Goal: Use online tool/utility: Utilize a website feature to perform a specific function

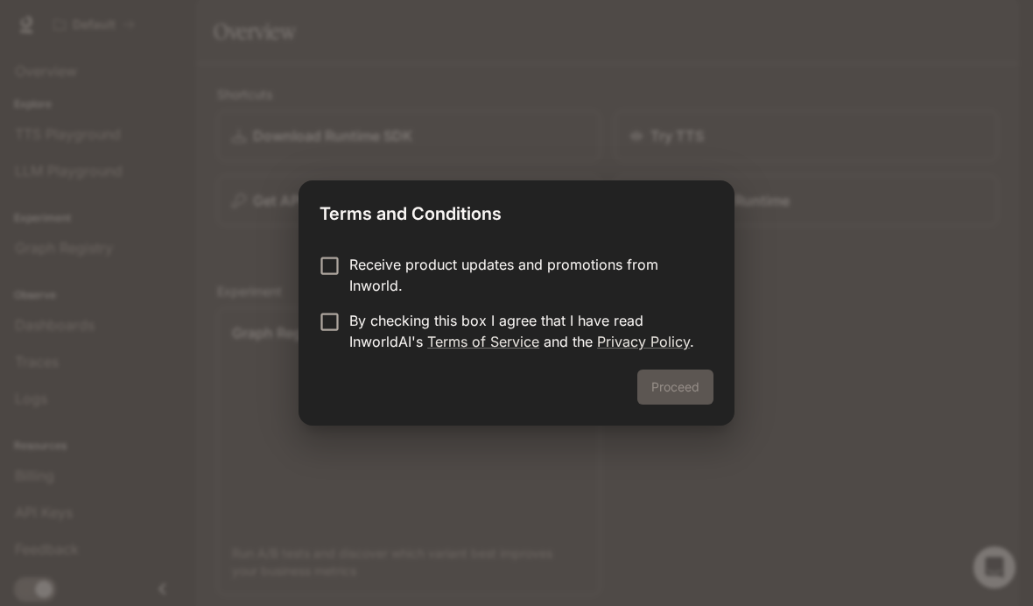
click at [476, 278] on p "Receive product updates and promotions from Inworld." at bounding box center [524, 275] width 350 height 42
click at [385, 333] on p "By checking this box I agree that I have read InworldAI's Terms of Service and …" at bounding box center [524, 331] width 350 height 42
click at [684, 383] on button "Proceed" at bounding box center [675, 386] width 76 height 35
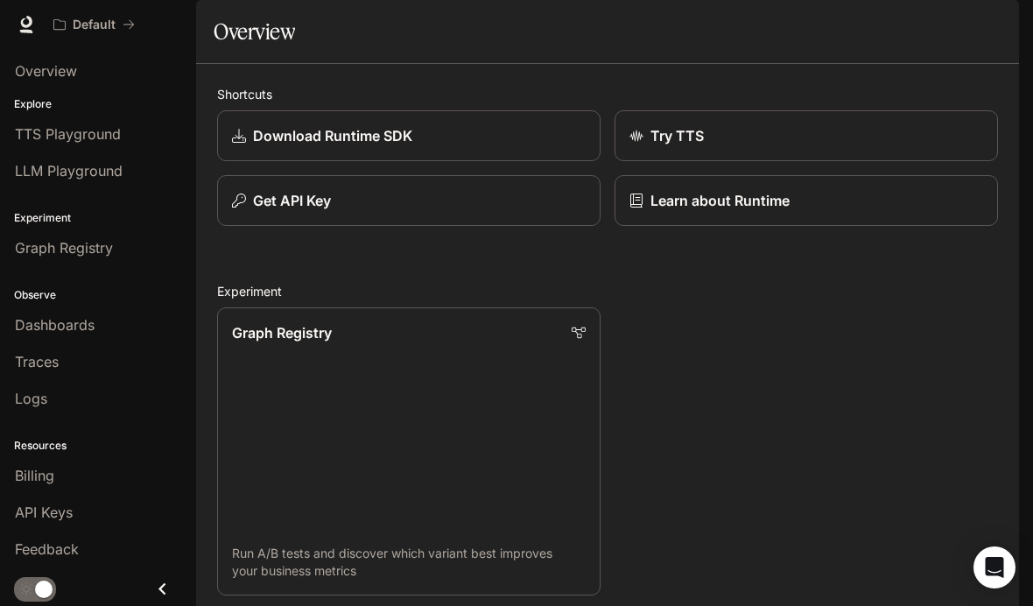
click at [516, 146] on div "Download Runtime SDK" at bounding box center [409, 135] width 354 height 21
click at [794, 161] on link "Try TTS" at bounding box center [805, 135] width 383 height 51
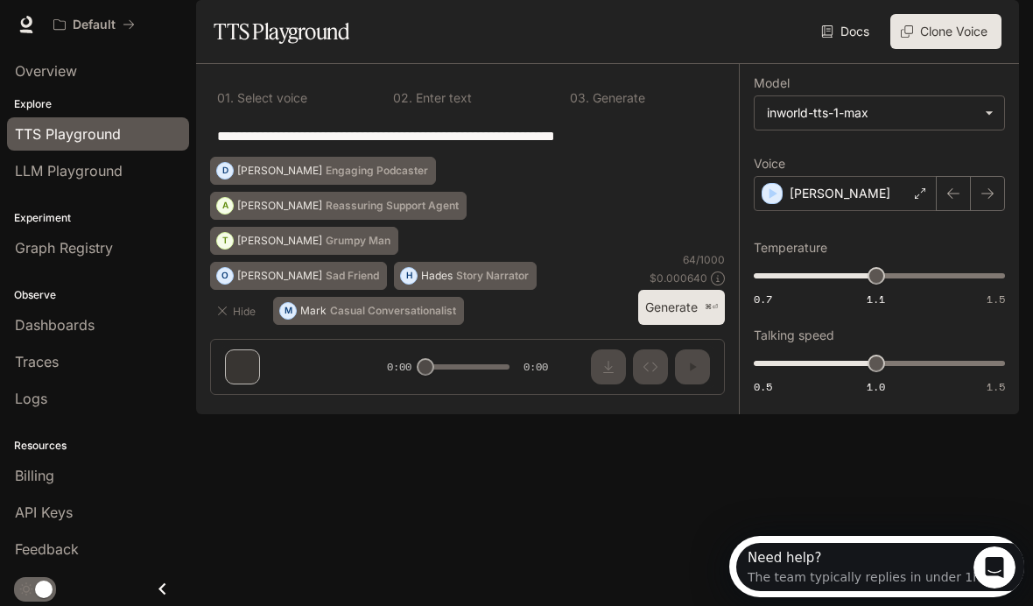
click at [945, 49] on button "Clone Voice" at bounding box center [945, 31] width 111 height 35
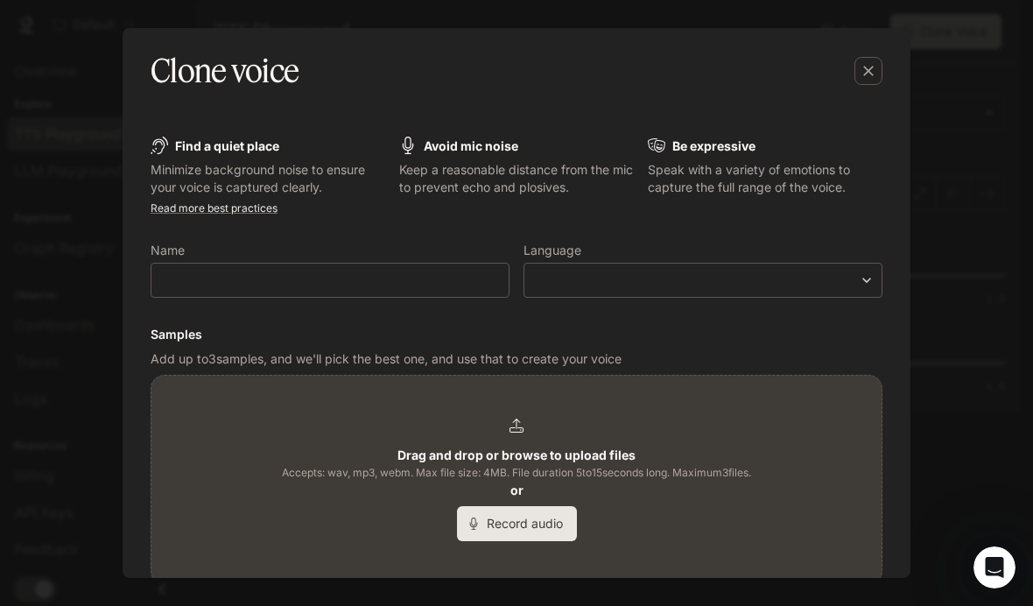
click at [554, 534] on button "Record audio" at bounding box center [517, 523] width 120 height 35
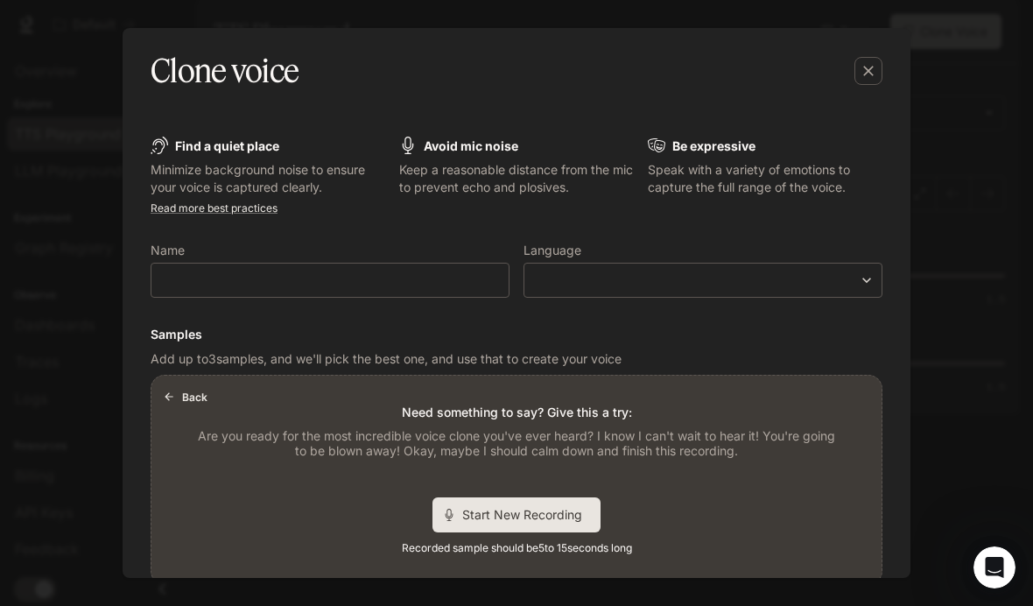
click at [561, 499] on div "Start New Recording" at bounding box center [516, 514] width 168 height 35
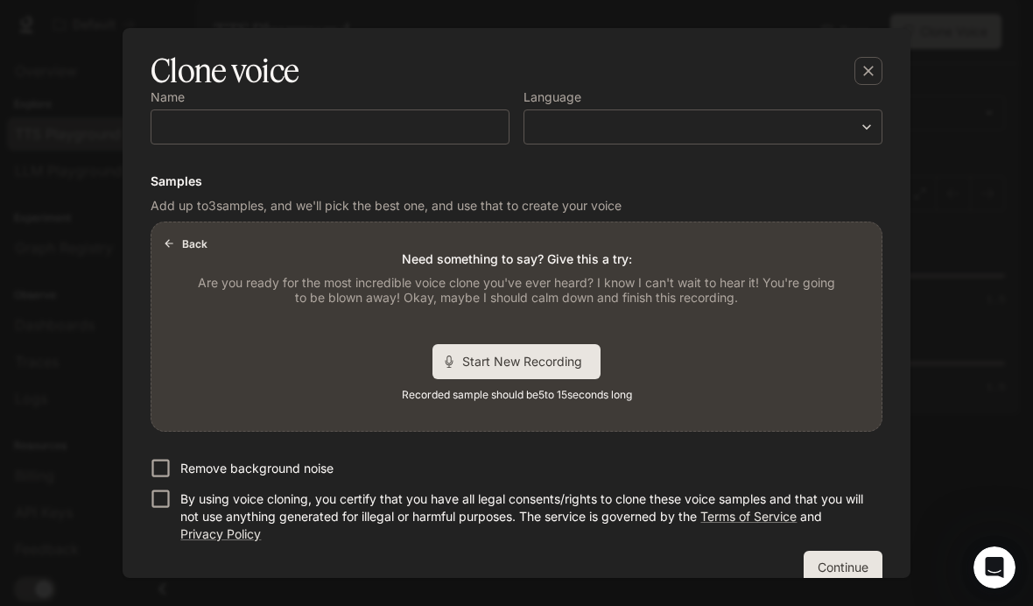
scroll to position [168, 0]
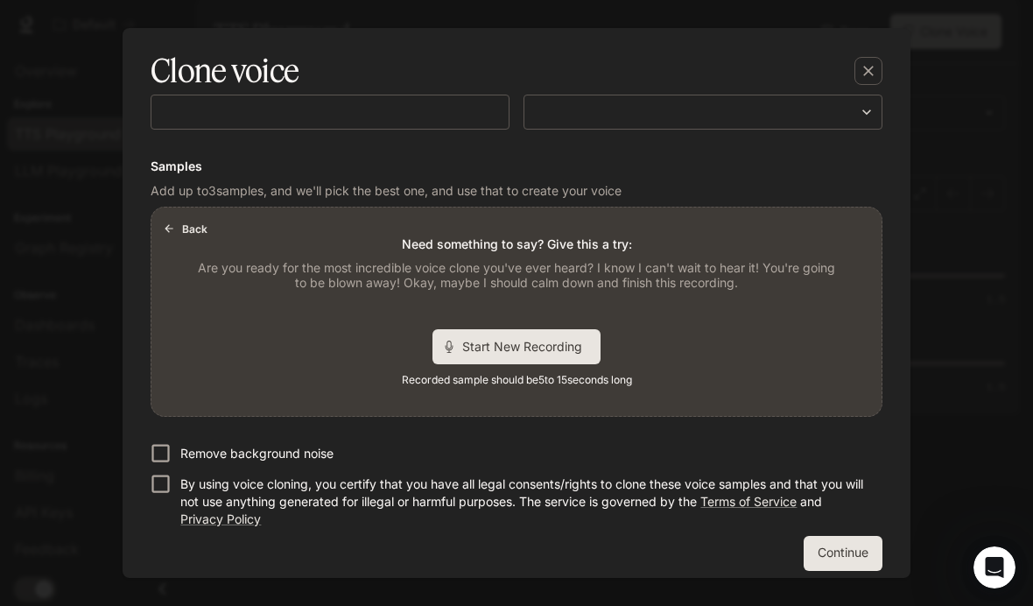
click at [203, 218] on button "Back" at bounding box center [186, 228] width 56 height 28
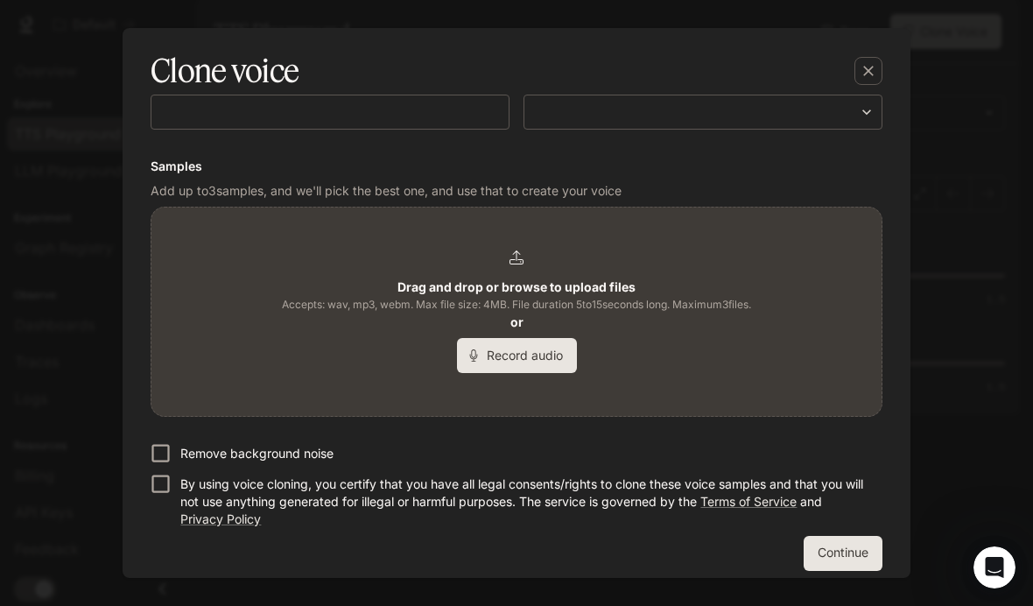
click at [529, 351] on button "Record audio" at bounding box center [517, 355] width 120 height 35
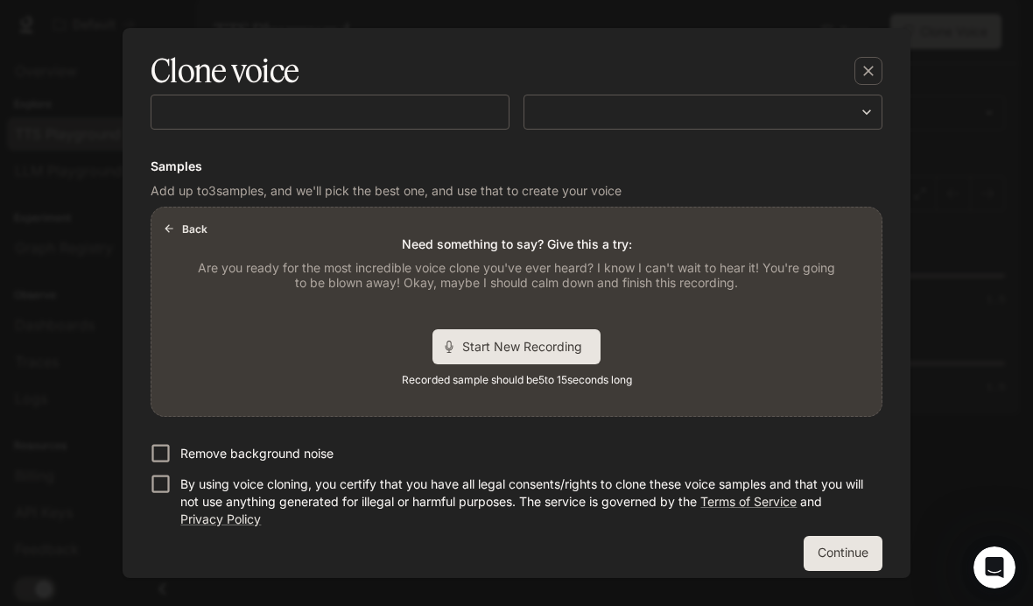
click at [581, 347] on span "Start New Recording" at bounding box center [527, 346] width 131 height 18
click at [848, 536] on button "Continue" at bounding box center [842, 553] width 79 height 35
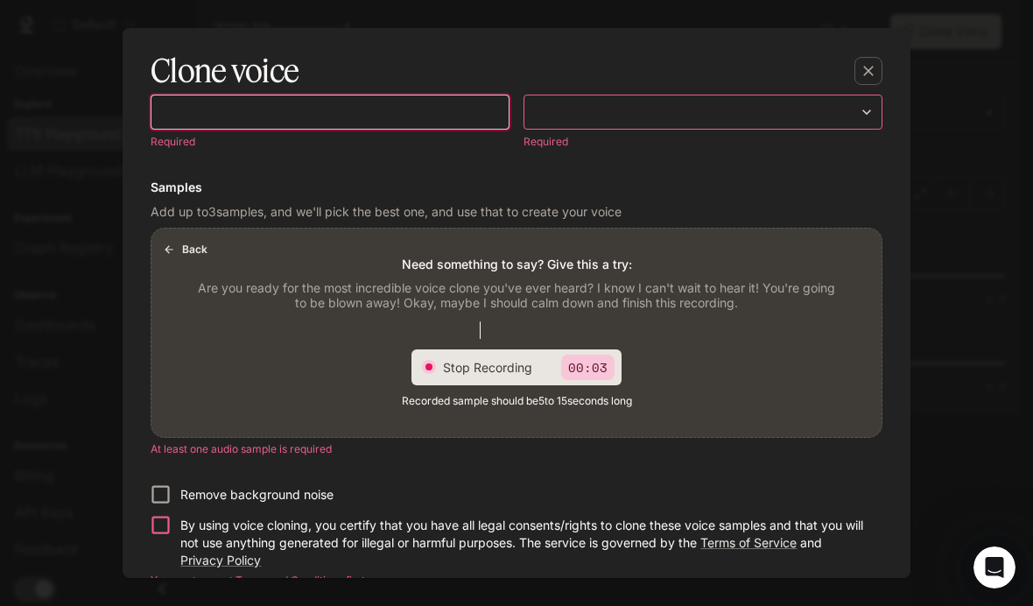
click at [467, 114] on input "text" at bounding box center [329, 112] width 357 height 18
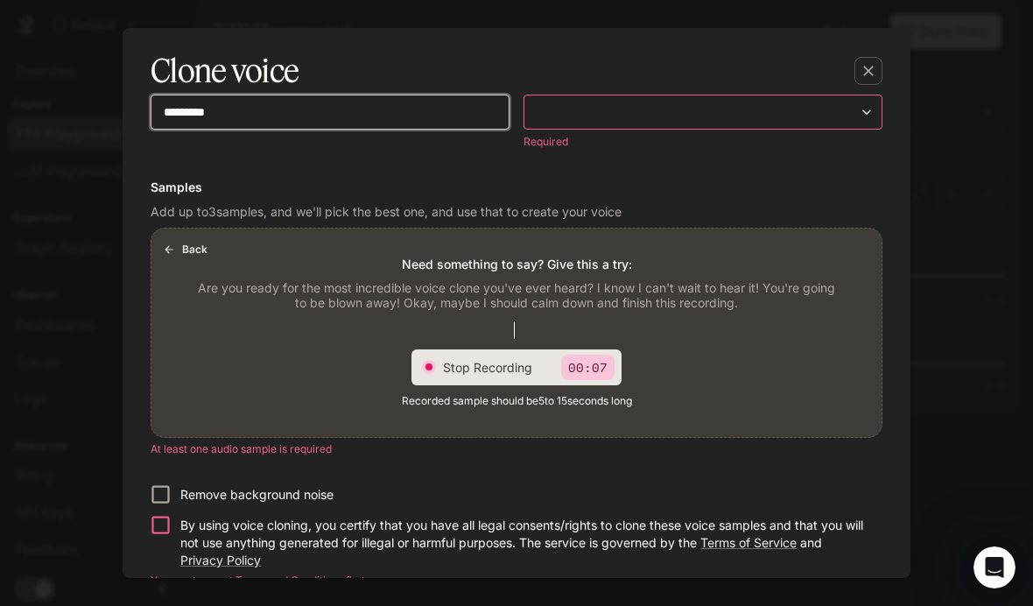
type input "*********"
click at [795, 107] on body "**********" at bounding box center [516, 303] width 1033 height 606
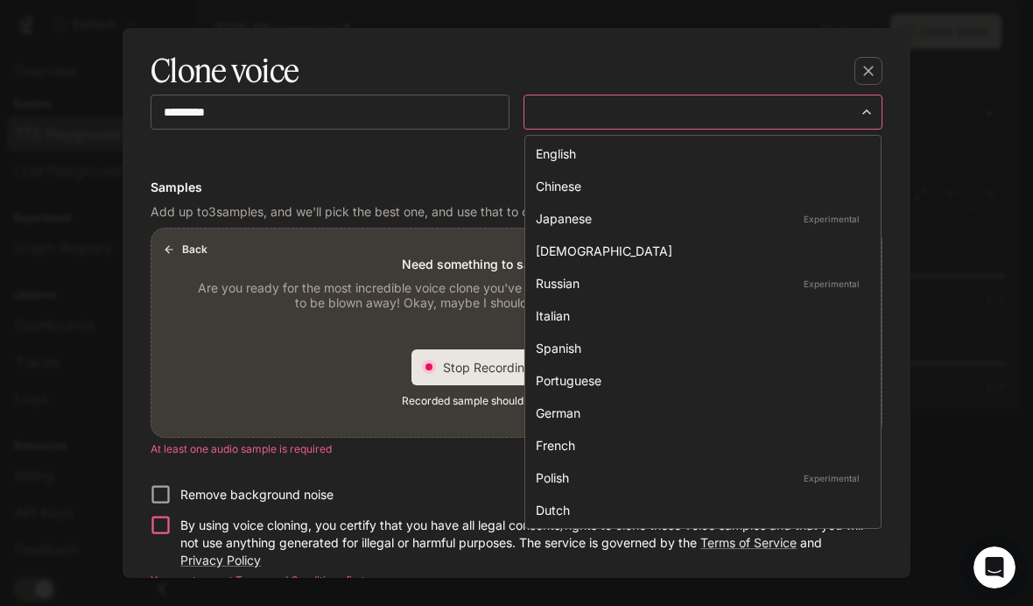
click at [759, 159] on div "English" at bounding box center [699, 153] width 327 height 18
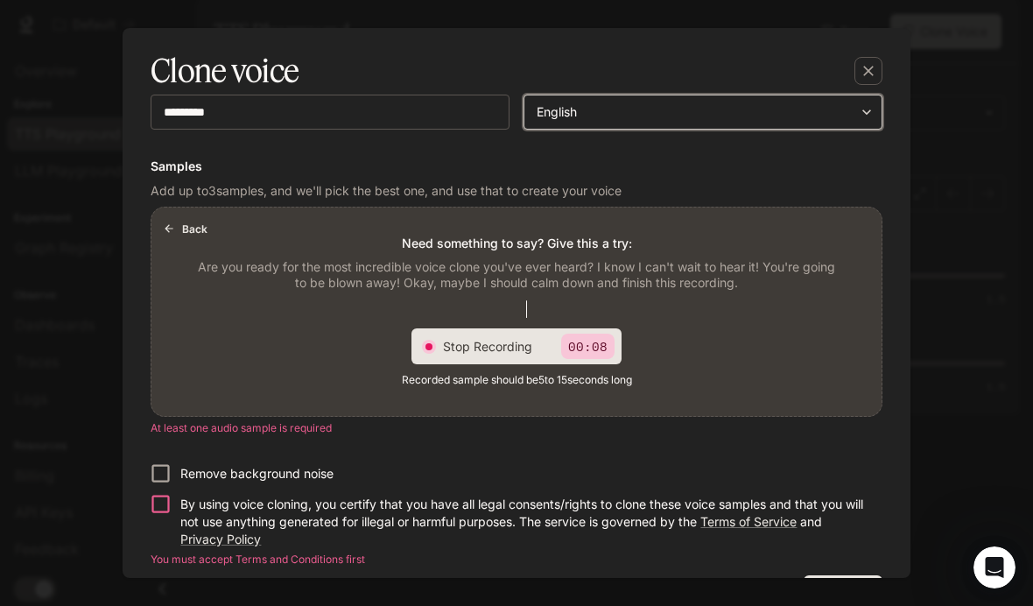
type input "*****"
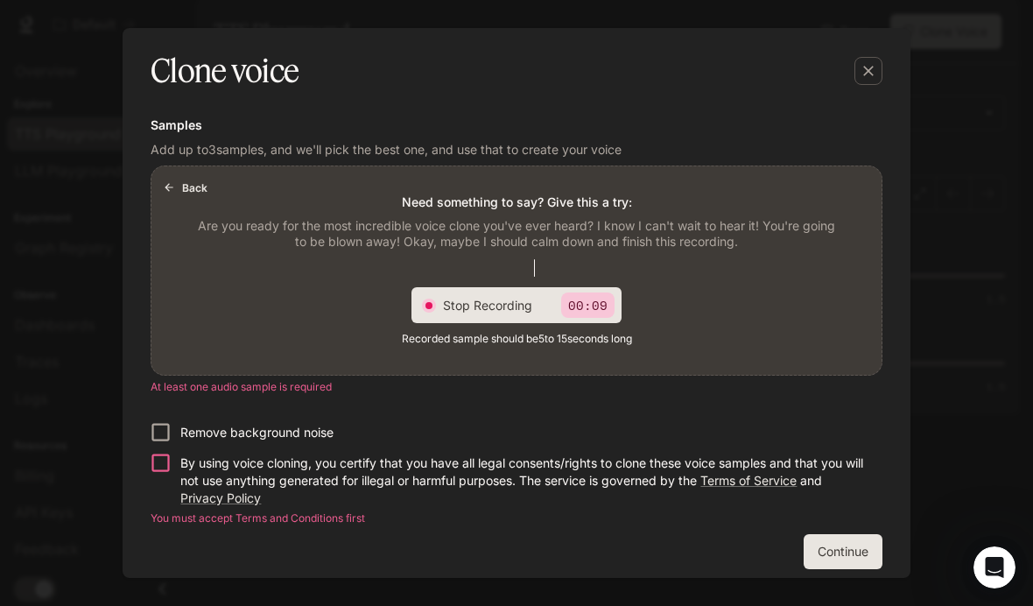
scroll to position [211, 0]
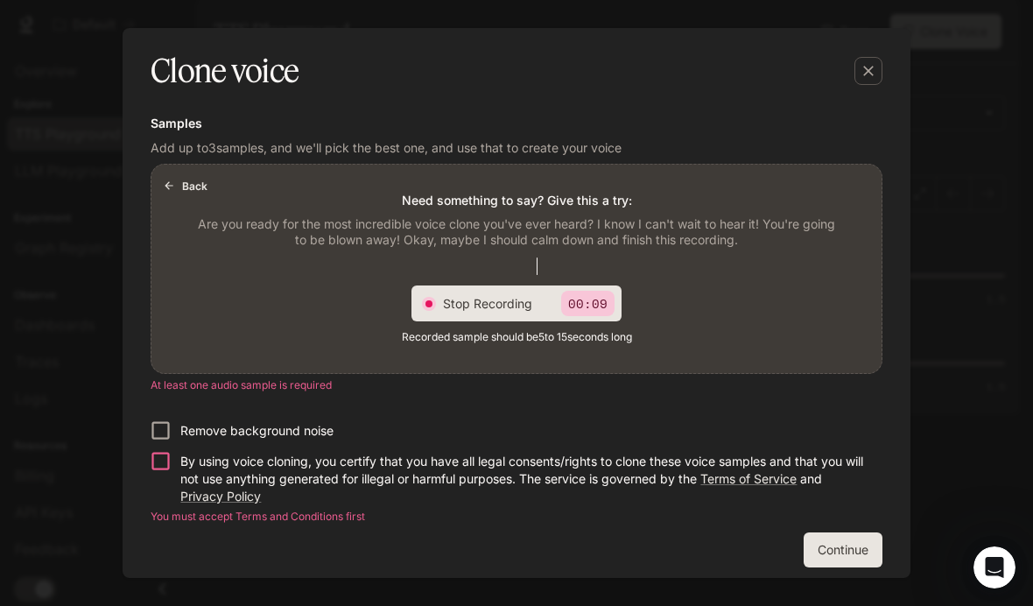
click at [837, 544] on button "Continue" at bounding box center [842, 549] width 79 height 35
click at [831, 544] on button "Continue" at bounding box center [842, 549] width 79 height 35
click at [826, 557] on button "Continue" at bounding box center [842, 549] width 79 height 35
click at [819, 543] on button "Continue" at bounding box center [842, 549] width 79 height 35
click at [818, 543] on button "Continue" at bounding box center [842, 549] width 79 height 35
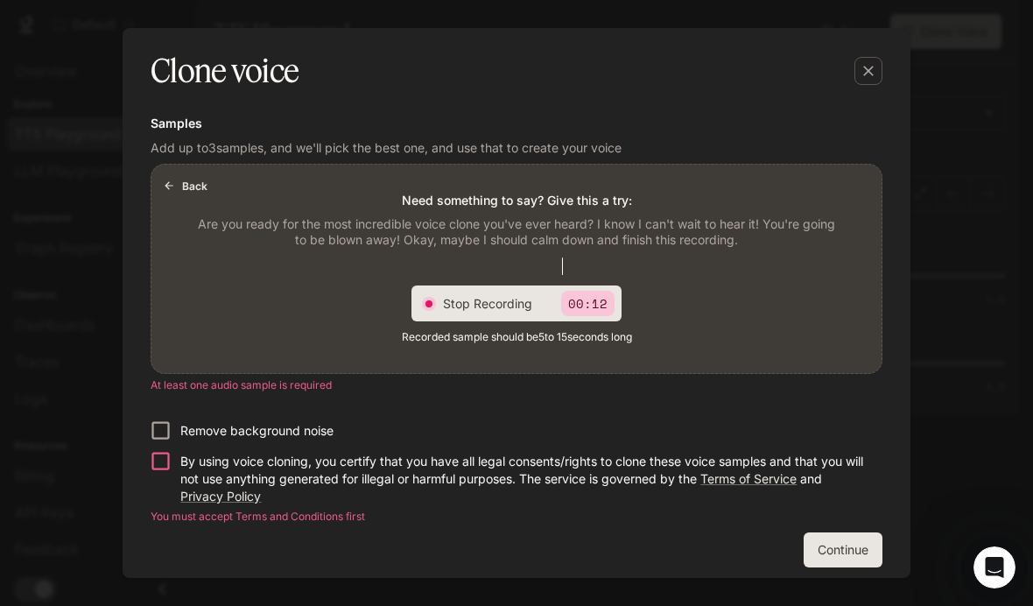
click at [830, 534] on button "Continue" at bounding box center [842, 549] width 79 height 35
click at [829, 534] on button "Continue" at bounding box center [842, 549] width 79 height 35
click at [849, 522] on p "You must accept Terms and Conditions first" at bounding box center [517, 517] width 732 height 18
click at [877, 85] on button "button" at bounding box center [868, 71] width 42 height 42
